Goal: Transaction & Acquisition: Purchase product/service

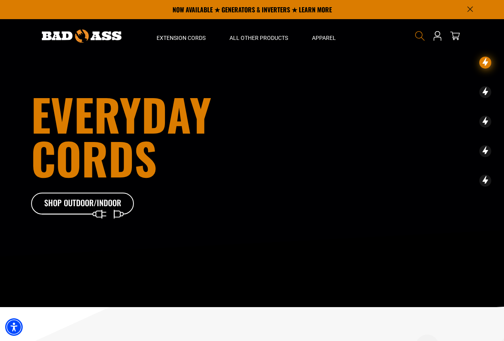
click at [417, 36] on icon "Search" at bounding box center [420, 36] width 10 height 10
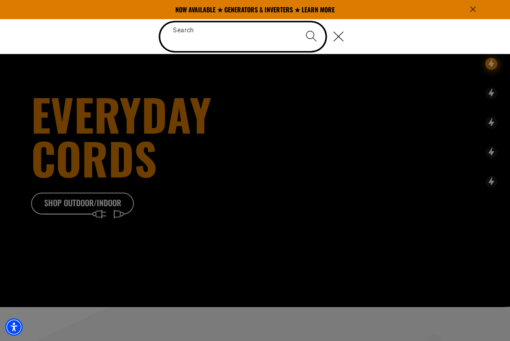
click at [208, 48] on input "Search" at bounding box center [242, 36] width 165 height 29
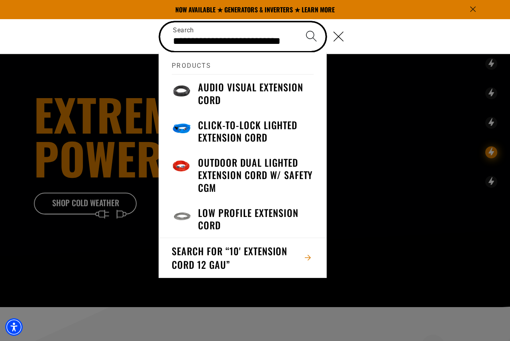
scroll to position [0, 13]
type input "**********"
click at [297, 22] on button "Search" at bounding box center [311, 36] width 28 height 28
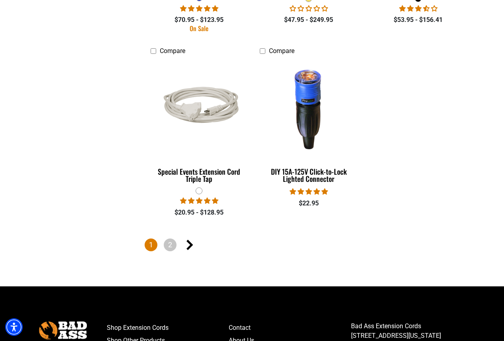
scroll to position [1235, 0]
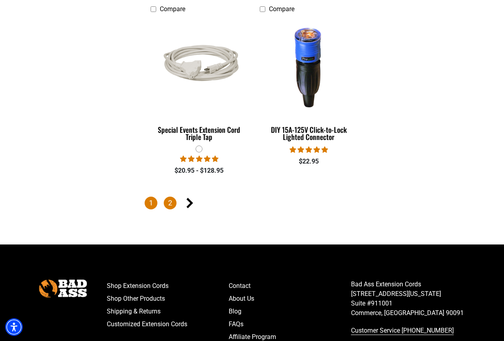
click at [168, 203] on link "2" at bounding box center [170, 202] width 13 height 13
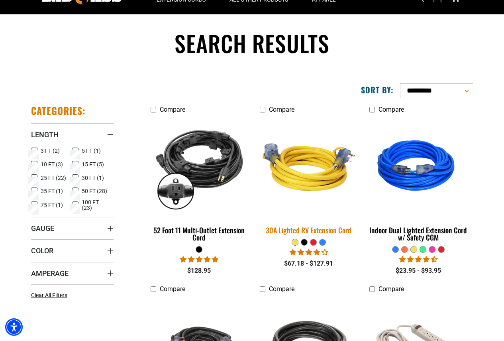
scroll to position [40, 0]
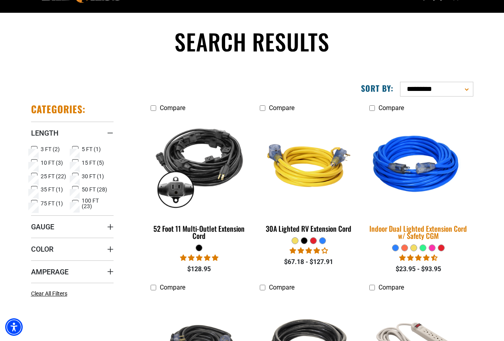
click at [424, 186] on img at bounding box center [418, 165] width 112 height 102
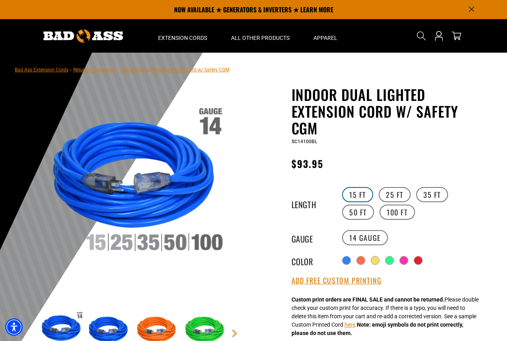
click at [359, 192] on label "15 FT" at bounding box center [357, 194] width 31 height 15
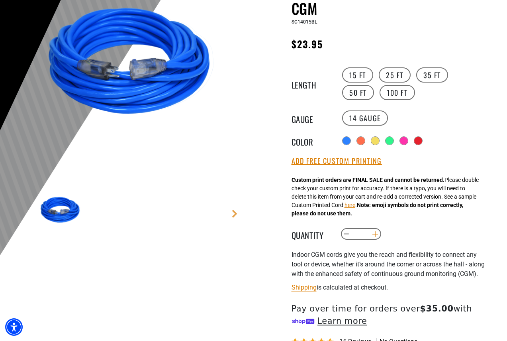
scroll to position [159, 0]
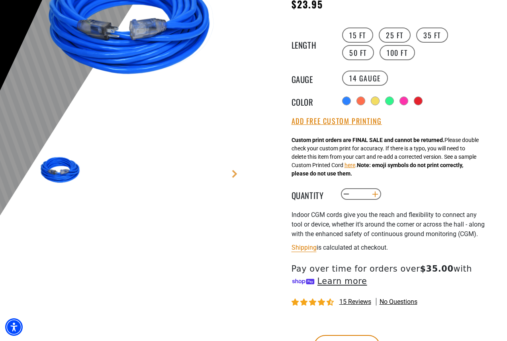
click at [377, 195] on button "Increase quantity for Indoor Dual Lighted Extension Cord w/ Safety CGM" at bounding box center [375, 194] width 12 height 14
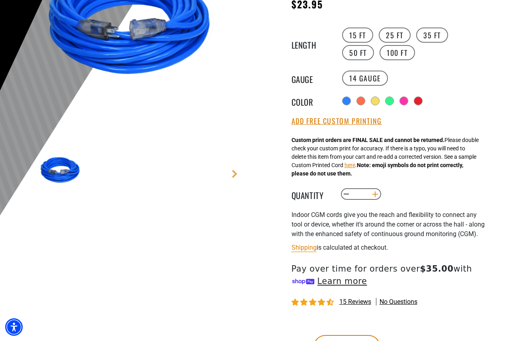
click at [377, 195] on button "Increase quantity for Indoor Dual Lighted Extension Cord w/ Safety CGM" at bounding box center [375, 194] width 12 height 14
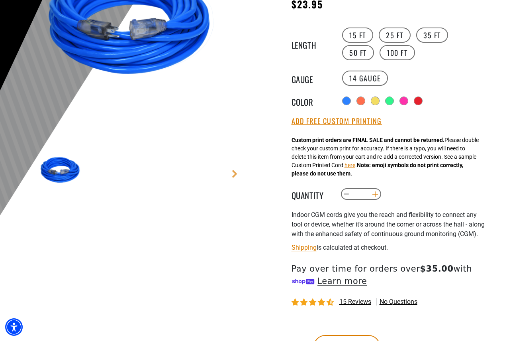
click at [377, 195] on button "Increase quantity for Indoor Dual Lighted Extension Cord w/ Safety CGM" at bounding box center [375, 194] width 12 height 14
type input "**"
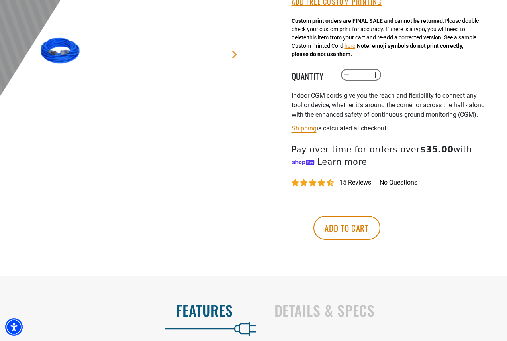
scroll to position [279, 0]
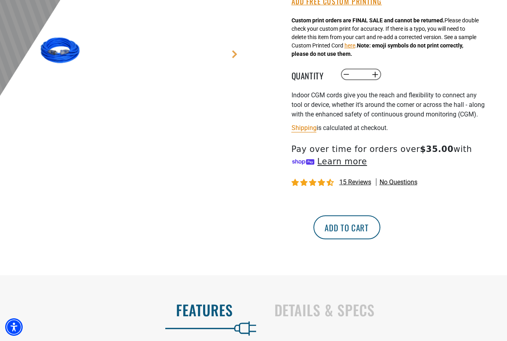
click at [380, 238] on button "Add to cart" at bounding box center [346, 227] width 67 height 24
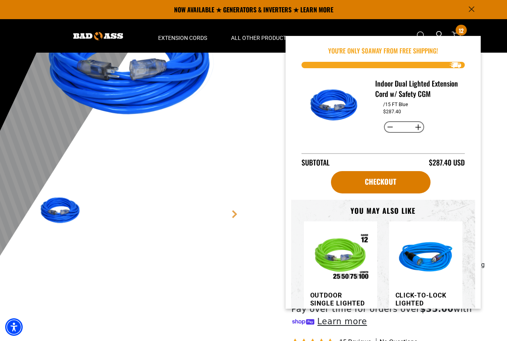
scroll to position [0, 0]
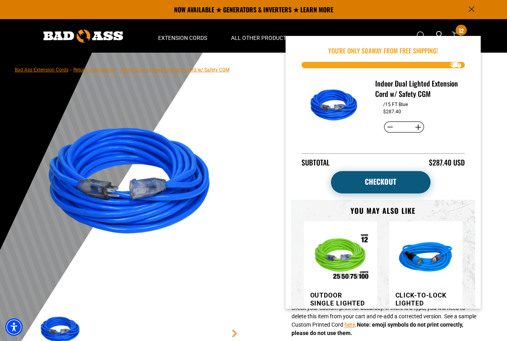
click at [396, 193] on link "Checkout" at bounding box center [381, 182] width 100 height 22
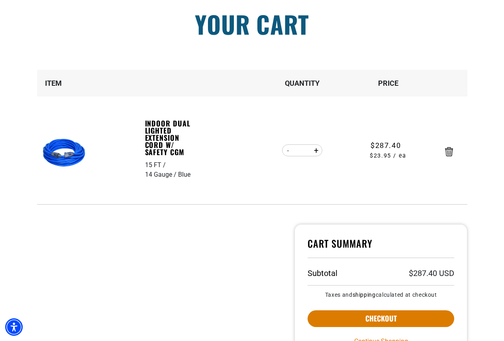
scroll to position [80, 0]
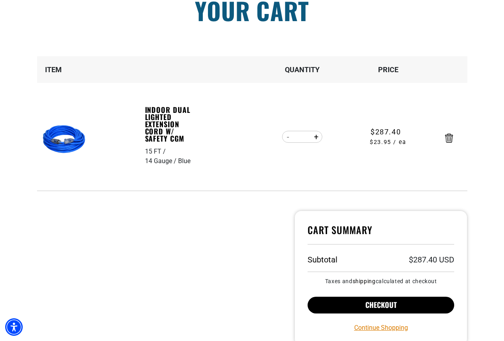
click at [384, 304] on button "Checkout" at bounding box center [380, 304] width 147 height 17
